Goal: Transaction & Acquisition: Purchase product/service

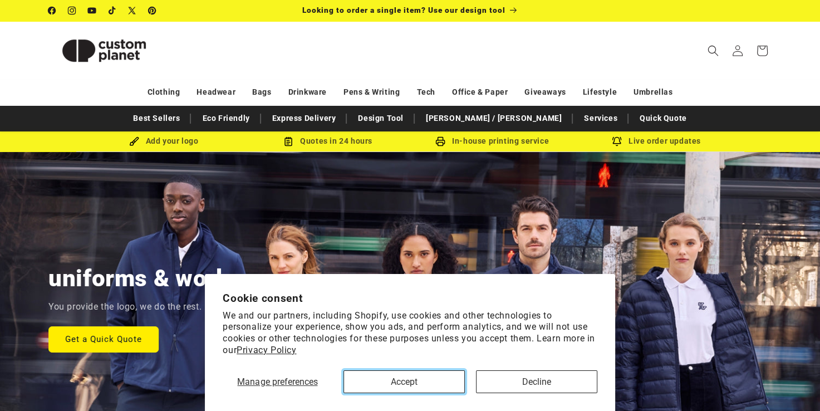
click at [407, 380] on button "Accept" at bounding box center [404, 381] width 121 height 23
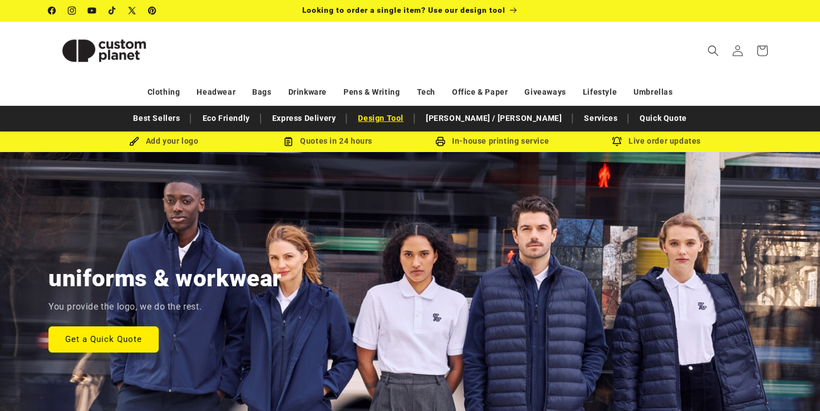
click at [409, 120] on link "Design Tool" at bounding box center [381, 118] width 57 height 19
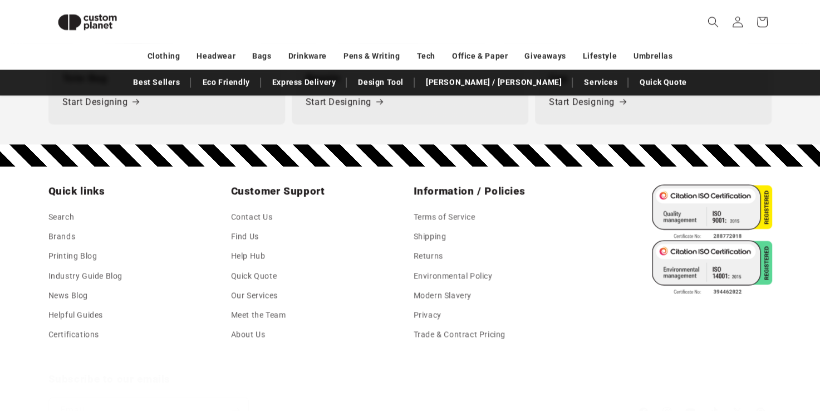
scroll to position [1816, 0]
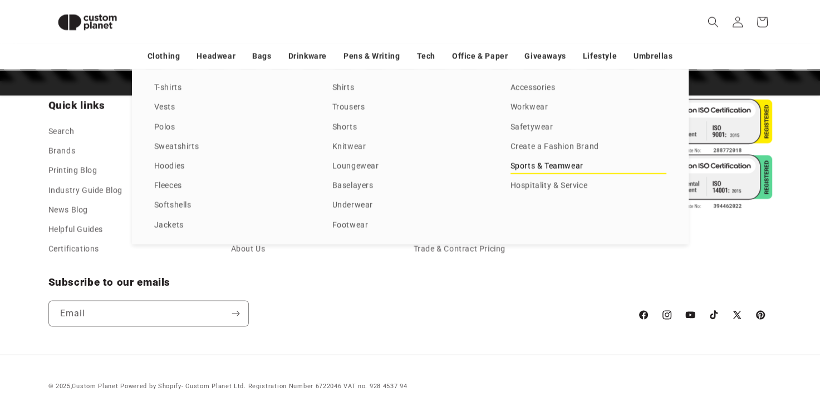
click at [564, 165] on link "Sports & Teamwear" at bounding box center [589, 166] width 156 height 15
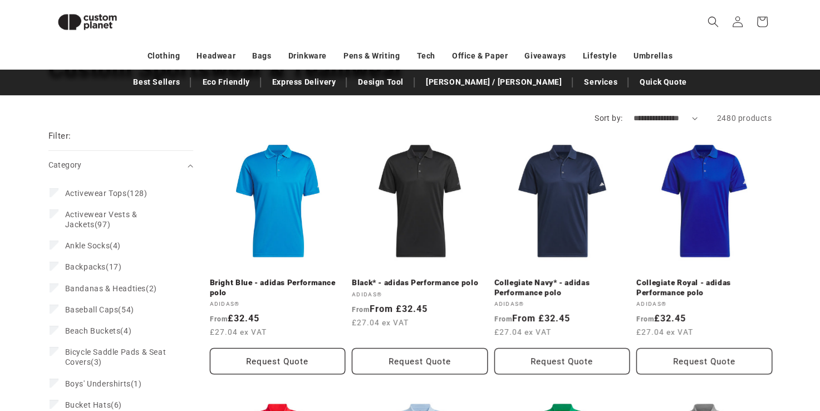
scroll to position [430, 0]
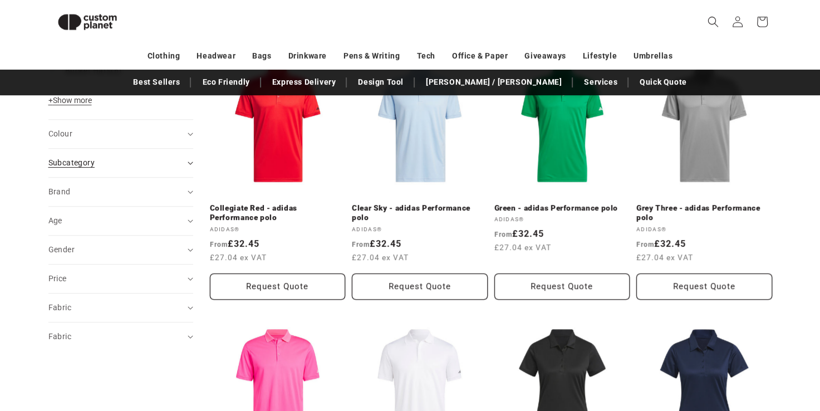
click at [87, 162] on span "Subcategory (0)" at bounding box center [71, 162] width 46 height 9
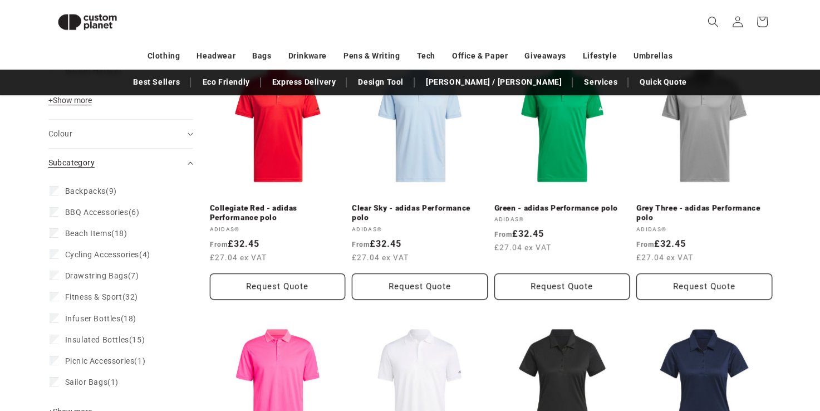
click at [87, 162] on span "Subcategory (0)" at bounding box center [71, 162] width 46 height 9
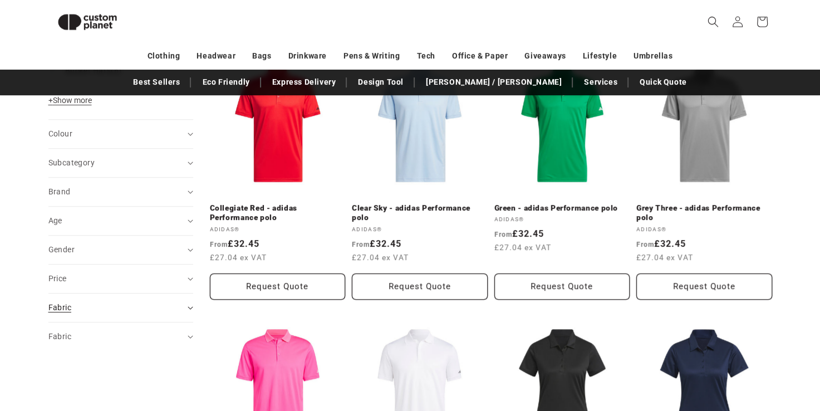
click at [65, 309] on span "Fabric (0)" at bounding box center [59, 307] width 23 height 9
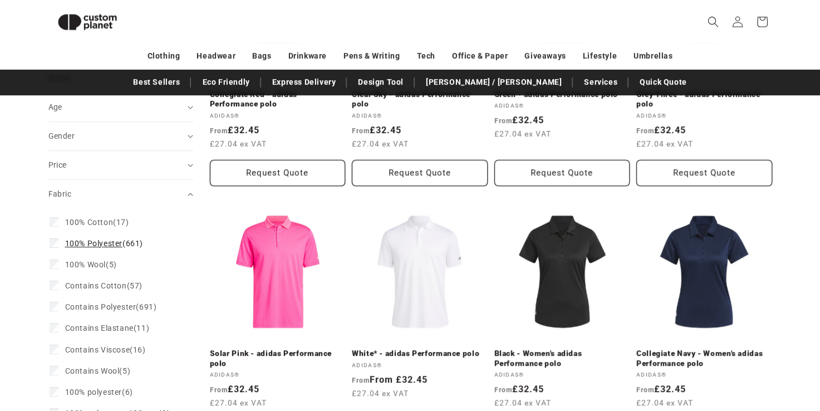
scroll to position [541, 0]
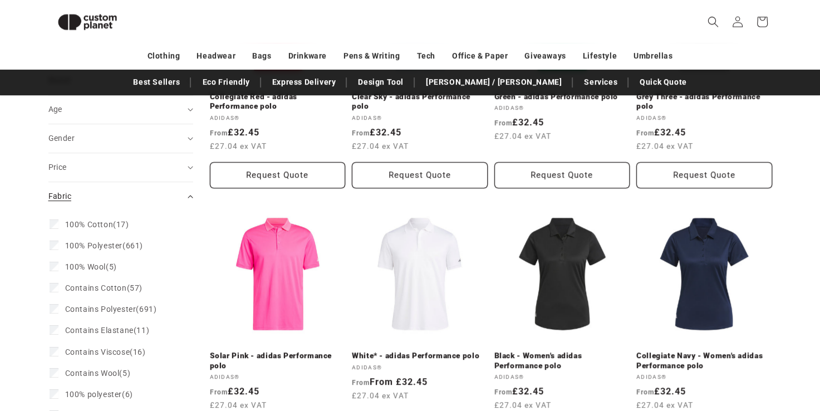
click at [62, 194] on span "Fabric (0)" at bounding box center [59, 196] width 23 height 9
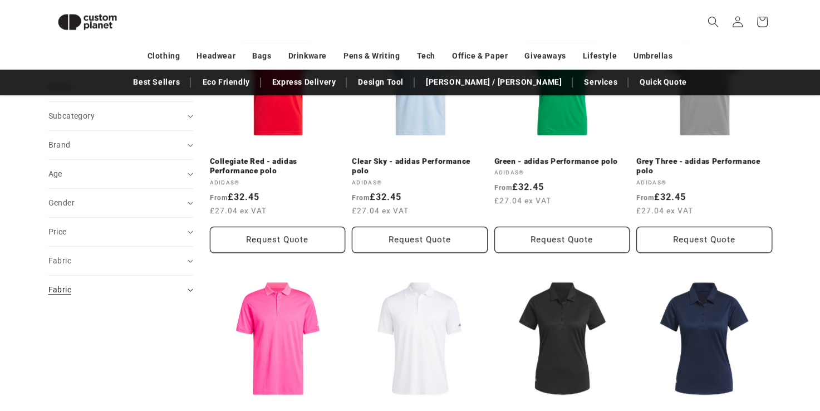
scroll to position [319, 0]
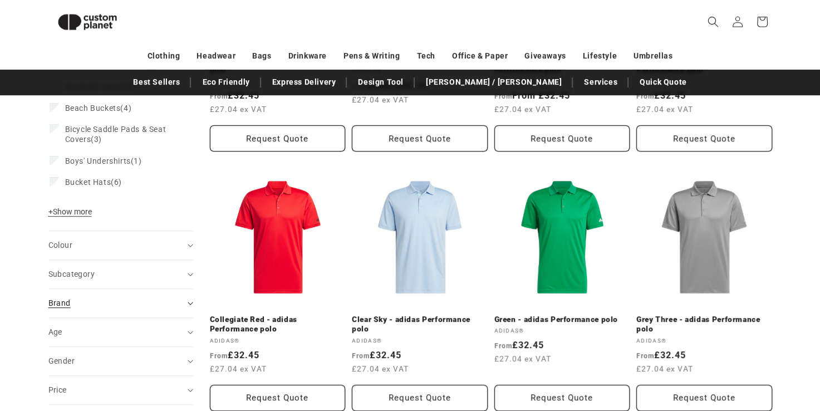
click at [87, 299] on div "Brand (0)" at bounding box center [115, 303] width 135 height 12
click at [85, 327] on span "adidas®" at bounding box center [81, 331] width 32 height 9
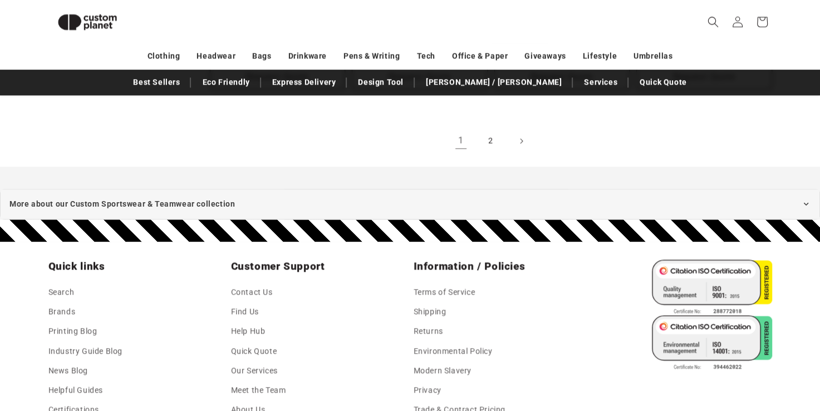
scroll to position [1461, 0]
